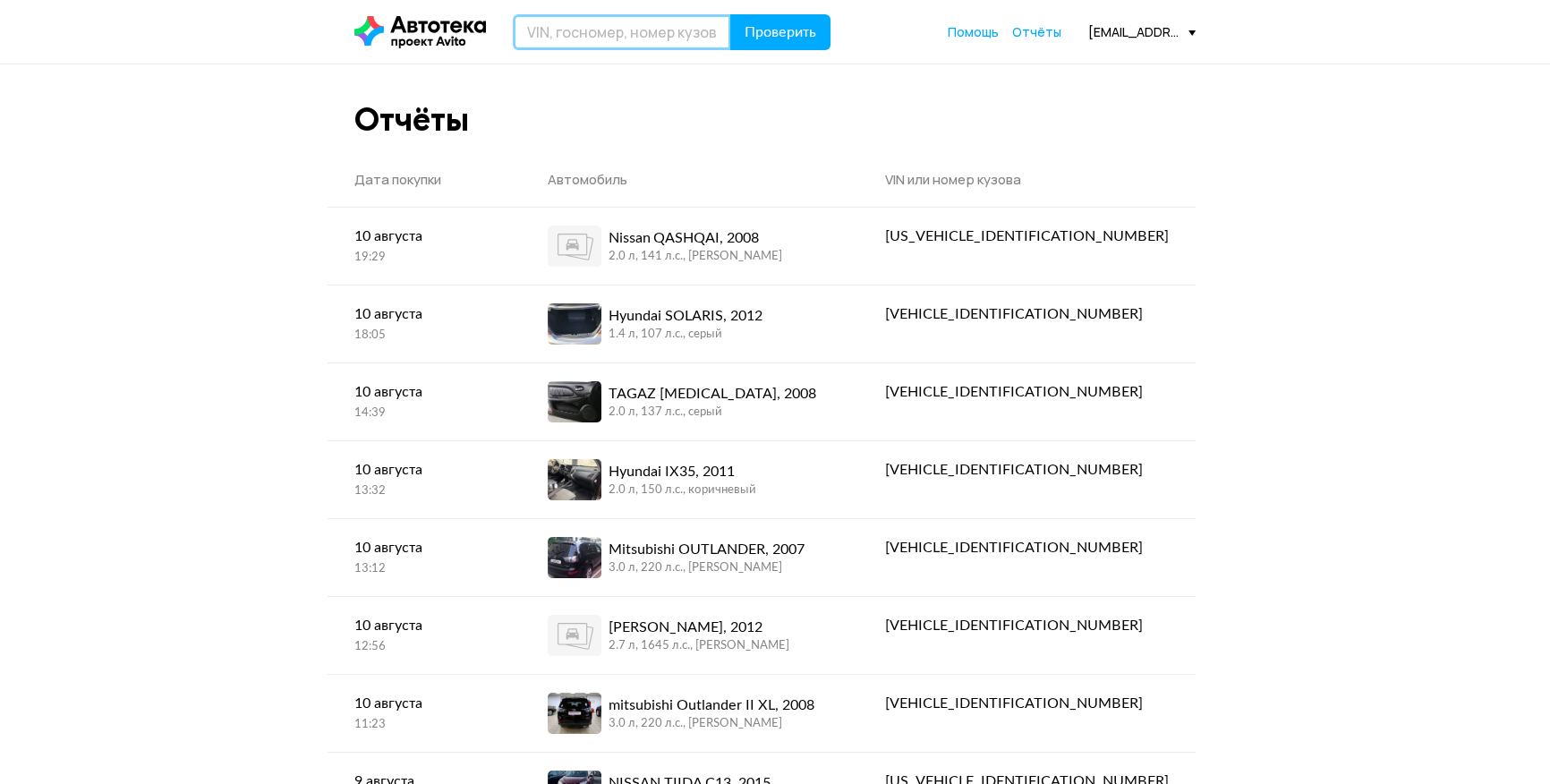
click at [594, 27] on input "text" at bounding box center [622, 32] width 219 height 36
drag, startPoint x: 546, startPoint y: 37, endPoint x: 538, endPoint y: 31, distance: 10.0
click at [546, 37] on input "text" at bounding box center [622, 32] width 219 height 36
type input "H"
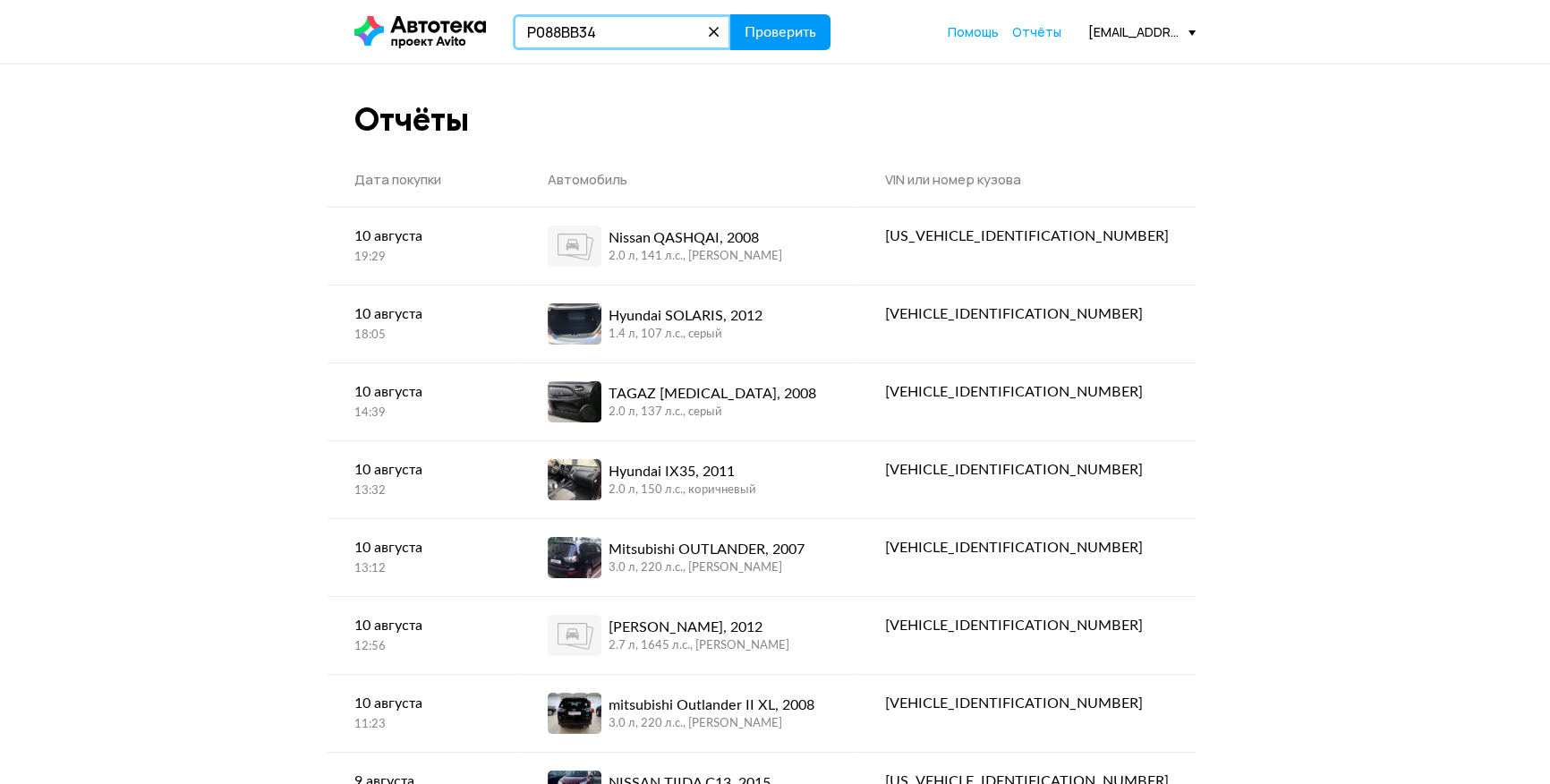
type input "Р088ВВ34"
click at [801, 36] on span "Проверить" at bounding box center [781, 32] width 72 height 15
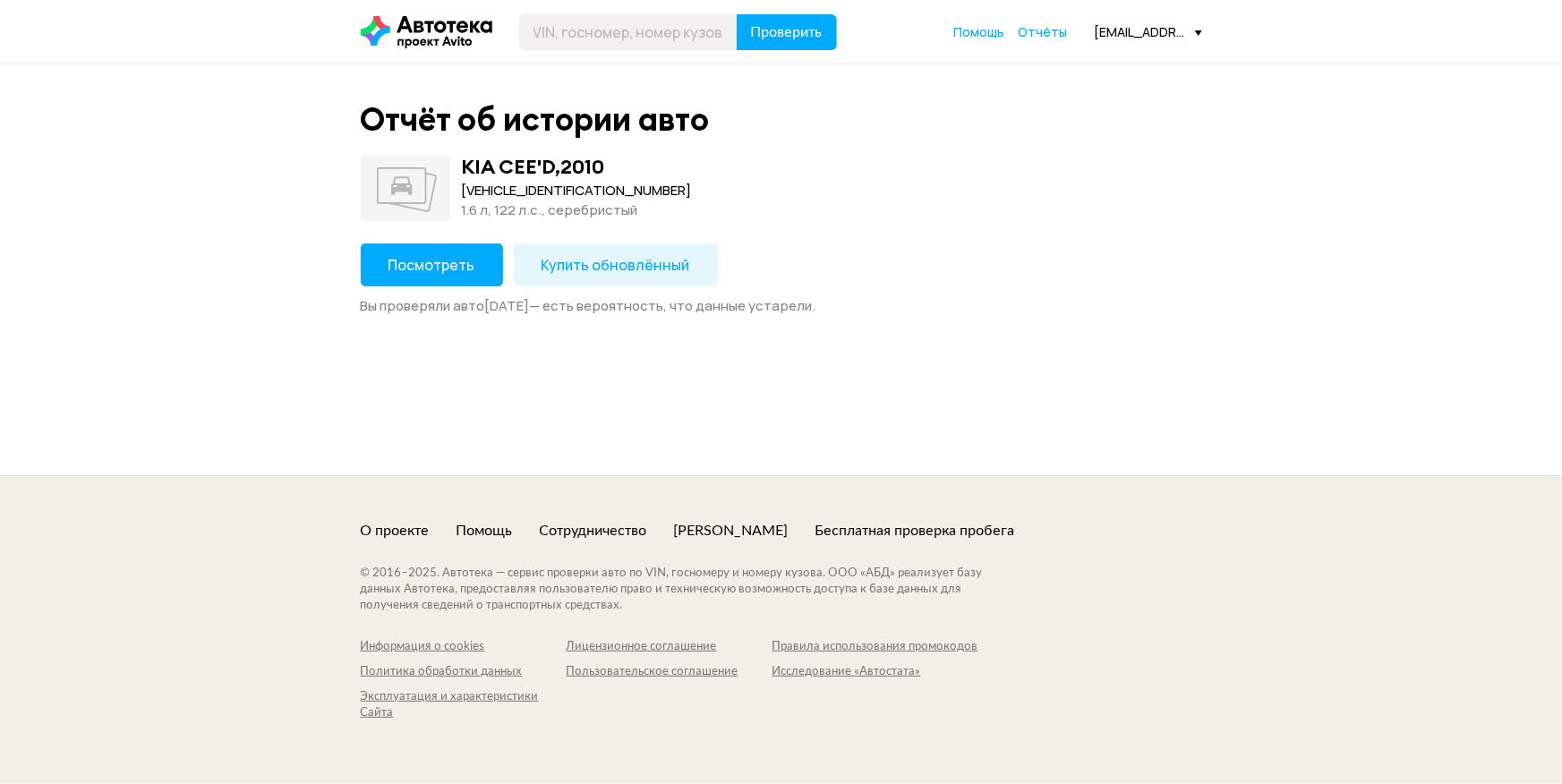
click at [595, 262] on span "Купить обновлённый" at bounding box center [616, 264] width 149 height 19
drag, startPoint x: 620, startPoint y: 188, endPoint x: 464, endPoint y: 195, distance: 156.2
click at [455, 187] on div "KIA CEE'D , 2010 [VEHICLE_IDENTIFICATION_NUMBER] 1.6 л, 122 л.c., серебристый" at bounding box center [781, 187] width 841 height 67
click at [291, 202] on div "Отчёт об истории авто KIA CEE'D , 2010 [VEHICLE_IDENTIFICATION_NUMBER] 1.6 л, 1…" at bounding box center [781, 269] width 1562 height 411
drag, startPoint x: 606, startPoint y: 192, endPoint x: 462, endPoint y: 187, distance: 144.1
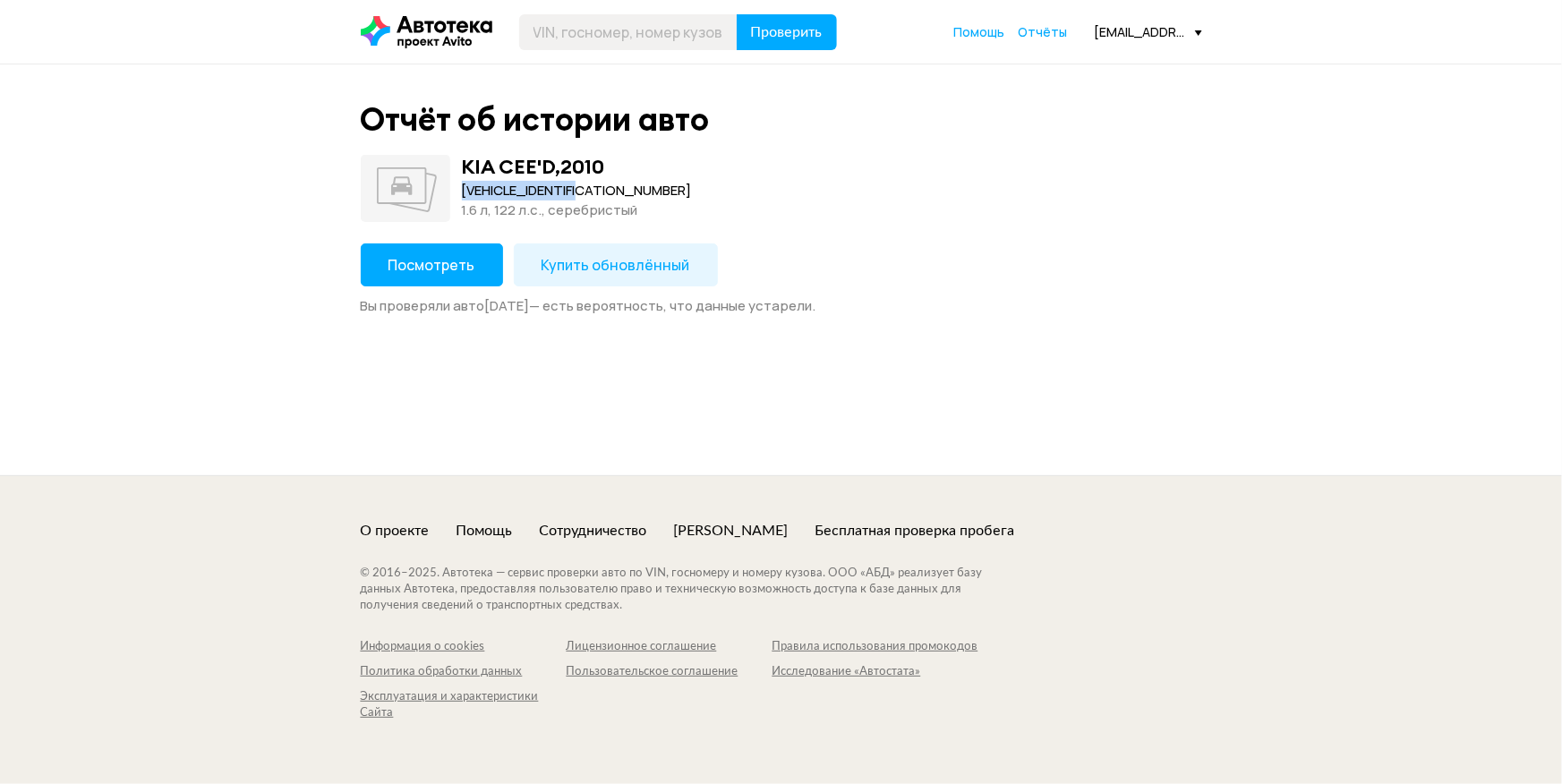
click at [462, 187] on div "[VEHICLE_IDENTIFICATION_NUMBER]" at bounding box center [576, 190] width 230 height 19
copy div "[VEHICLE_IDENTIFICATION_NUMBER]"
